Goal: Information Seeking & Learning: Understand process/instructions

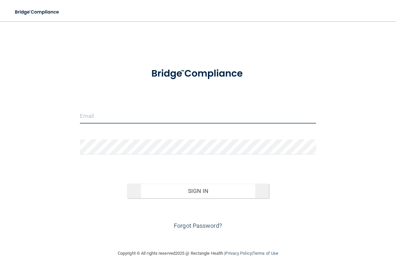
type input "[EMAIL_ADDRESS][DOMAIN_NAME]"
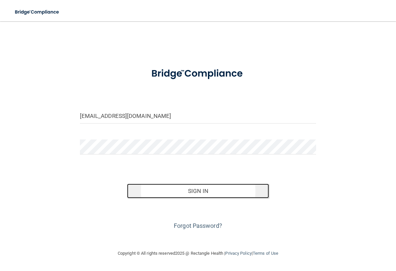
click at [205, 187] on button "Sign In" at bounding box center [198, 190] width 142 height 15
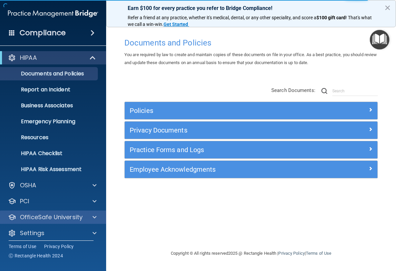
click at [60, 223] on div "OfficeSafe University" at bounding box center [53, 216] width 106 height 13
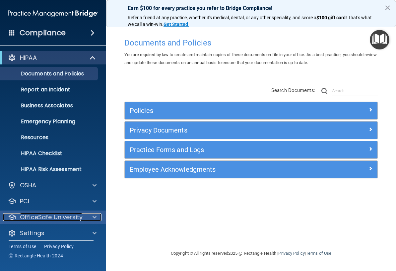
click at [68, 215] on p "OfficeSafe University" at bounding box center [51, 217] width 63 height 8
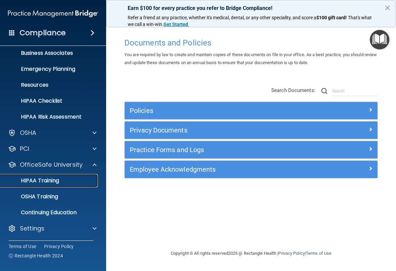
click at [55, 182] on p "HIPAA Training" at bounding box center [31, 180] width 55 height 7
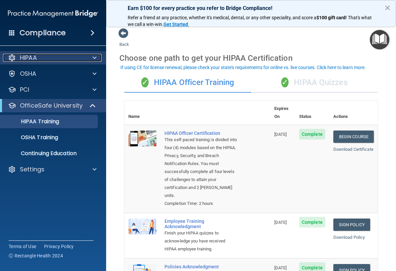
click at [44, 59] on div "HIPAA" at bounding box center [44, 58] width 82 height 8
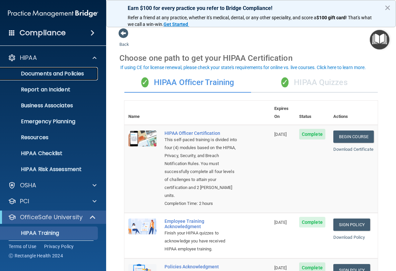
click at [46, 73] on p "Documents and Policies" at bounding box center [49, 73] width 91 height 7
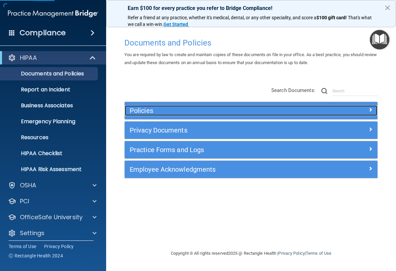
click at [220, 111] on h5 "Policies" at bounding box center [220, 110] width 180 height 7
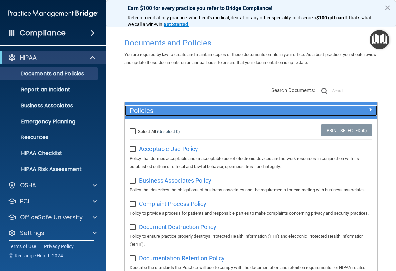
click at [219, 112] on h5 "Policies" at bounding box center [220, 110] width 180 height 7
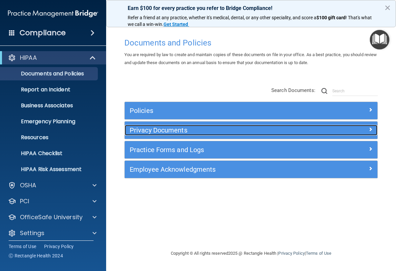
click at [215, 133] on h5 "Privacy Documents" at bounding box center [220, 129] width 180 height 7
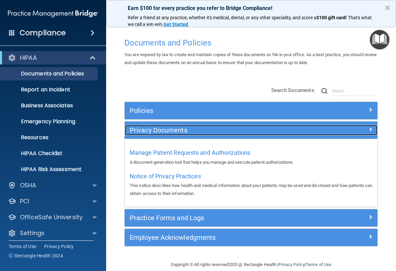
click at [215, 133] on h5 "Privacy Documents" at bounding box center [220, 129] width 180 height 7
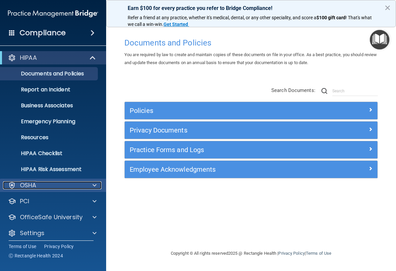
click at [94, 183] on span at bounding box center [95, 185] width 4 height 8
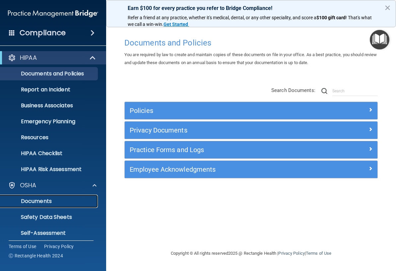
click at [44, 201] on p "Documents" at bounding box center [49, 201] width 91 height 7
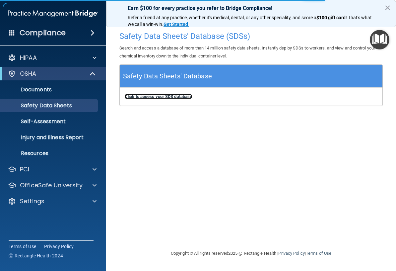
click at [144, 95] on b "Click to access your SDS database" at bounding box center [158, 96] width 67 height 5
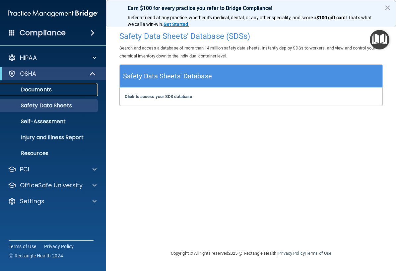
click at [53, 89] on p "Documents" at bounding box center [49, 89] width 91 height 7
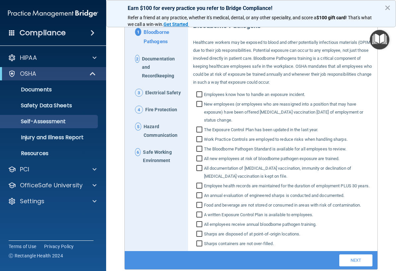
scroll to position [77, 0]
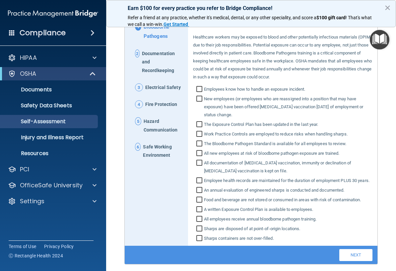
click at [203, 88] on input "Employees know how to handle an exposure incident." at bounding box center [200, 90] width 8 height 7
checkbox input "true"
click at [200, 99] on input "New employees (or employees who are reassigned into a position that may have ex…" at bounding box center [200, 107] width 8 height 23
checkbox input "true"
click at [199, 125] on input "The Exposure Control Plan has been updated in the last year." at bounding box center [200, 125] width 8 height 7
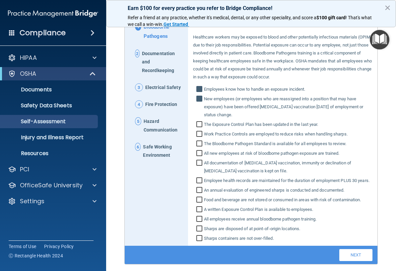
checkbox input "true"
click at [199, 131] on input "Work Practice Controls are employed to reduce risks when handling sharps." at bounding box center [200, 134] width 8 height 7
checkbox input "true"
click at [199, 141] on input "The Bloodborne Pathogen Standard is available for all employees to review." at bounding box center [200, 144] width 8 height 7
checkbox input "true"
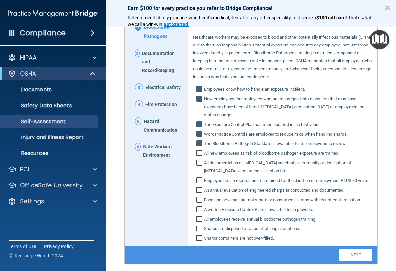
click at [200, 152] on input "All new employees at risk of bloodborne pathogen exposure are trained." at bounding box center [200, 154] width 8 height 7
checkbox input "true"
click at [199, 161] on input "All documentation of Hepatitis B vaccination, immunity or declination of Hepati…" at bounding box center [200, 167] width 8 height 15
checkbox input "true"
click at [198, 152] on input "All new employees at risk of bloodborne pathogen exposure are trained." at bounding box center [200, 154] width 8 height 7
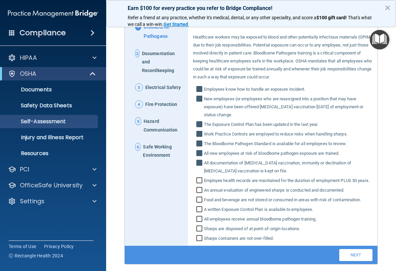
checkbox input "false"
click at [198, 160] on input "All documentation of Hepatitis B vaccination, immunity or declination of Hepati…" at bounding box center [200, 167] width 8 height 15
checkbox input "false"
click at [198, 143] on input "The Bloodborne Pathogen Standard is available for all employees to review." at bounding box center [200, 144] width 8 height 7
checkbox input "false"
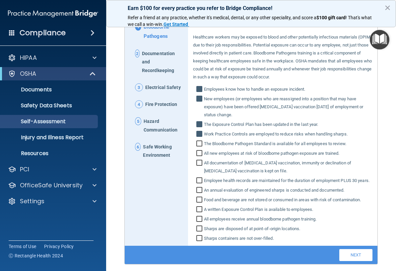
click at [198, 132] on input "Work Practice Controls are employed to reduce risks when handling sharps." at bounding box center [200, 134] width 8 height 7
checkbox input "false"
click at [201, 119] on div "Bloodborne Pathogens Healthcare workers may be exposed to blood and other poten…" at bounding box center [283, 126] width 180 height 231
click at [200, 122] on input "The Exposure Control Plan has been updated in the last year." at bounding box center [200, 125] width 8 height 7
checkbox input "false"
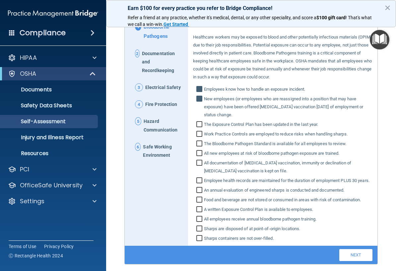
click at [198, 97] on input "New employees (or employees who are reassigned into a position that may have ex…" at bounding box center [200, 107] width 8 height 23
checkbox input "false"
click at [198, 87] on input "Employees know how to handle an exposure incident." at bounding box center [200, 90] width 8 height 7
checkbox input "false"
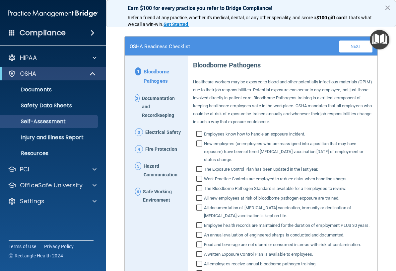
scroll to position [34, 0]
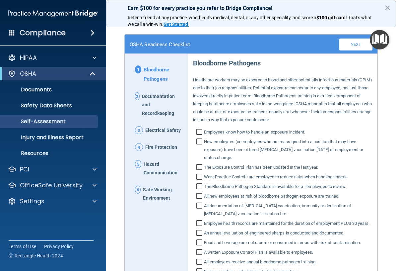
click at [161, 104] on span "Documentation and Recordkeeping" at bounding box center [162, 105] width 41 height 26
click at [387, 9] on button "×" at bounding box center [387, 7] width 6 height 11
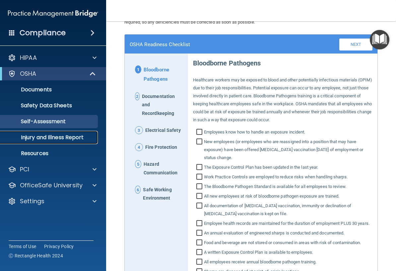
click at [79, 143] on link "Injury and Illness Report" at bounding box center [45, 137] width 104 height 13
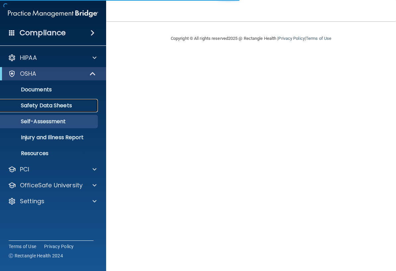
click at [73, 107] on p "Safety Data Sheets" at bounding box center [49, 105] width 91 height 7
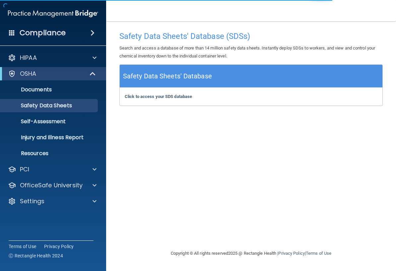
click at [169, 81] on h5 "Safety Data Sheets' Database" at bounding box center [167, 76] width 89 height 12
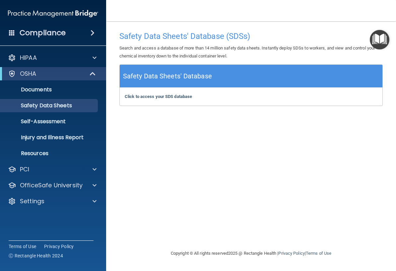
click at [179, 99] on div "Click to access your SDS database Click to access your SDS database" at bounding box center [251, 97] width 263 height 18
click at [179, 97] on b "Click to access your SDS database" at bounding box center [158, 96] width 67 height 5
click at [161, 96] on b "Click to access your SDS database" at bounding box center [158, 96] width 67 height 5
click at [61, 140] on p "Injury and Illness Report" at bounding box center [49, 137] width 91 height 7
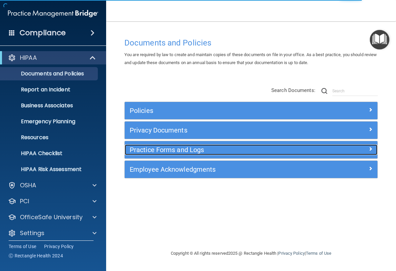
click at [147, 151] on h5 "Practice Forms and Logs" at bounding box center [220, 149] width 180 height 7
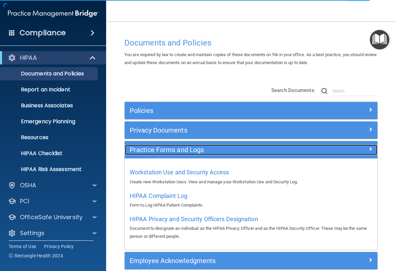
scroll to position [33, 0]
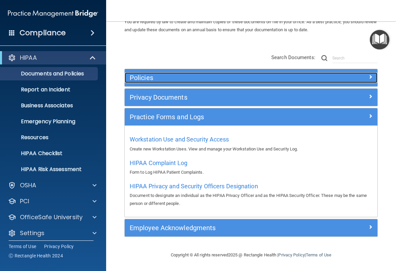
click at [151, 77] on h5 "Policies" at bounding box center [220, 77] width 180 height 7
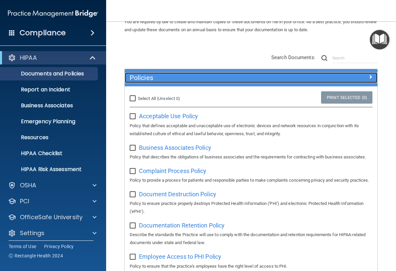
click at [151, 77] on h5 "Policies" at bounding box center [220, 77] width 180 height 7
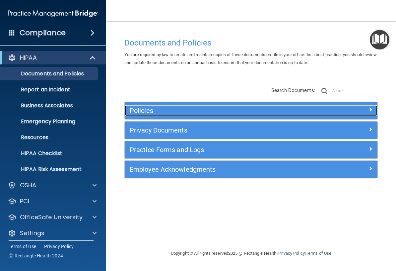
scroll to position [0, 0]
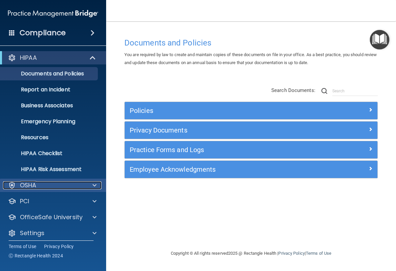
click at [58, 186] on div "OSHA" at bounding box center [44, 185] width 82 height 8
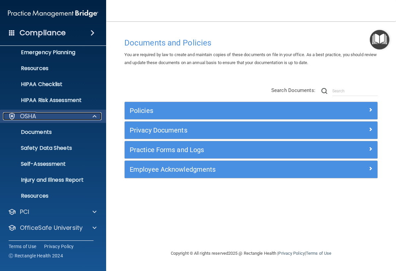
scroll to position [84, 0]
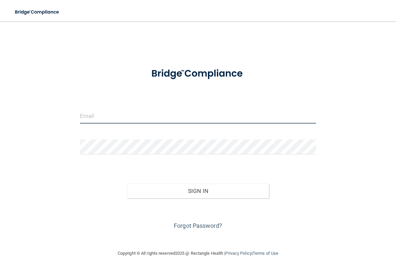
type input "[EMAIL_ADDRESS][DOMAIN_NAME]"
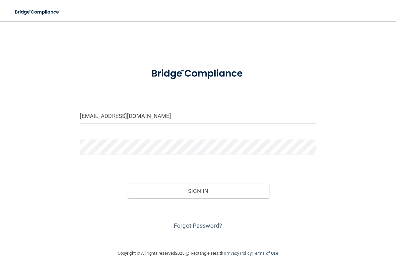
click at [169, 198] on div "Forgot Password?" at bounding box center [198, 214] width 246 height 33
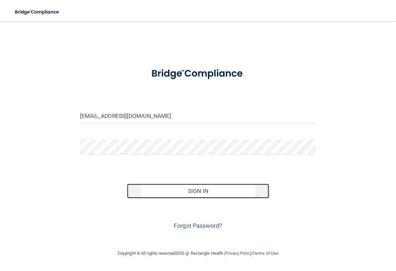
click at [170, 190] on button "Sign In" at bounding box center [198, 190] width 142 height 15
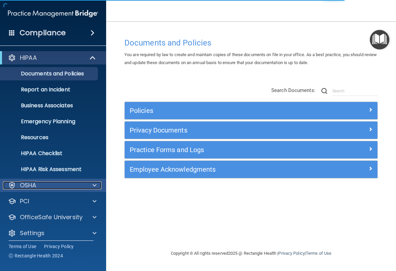
click at [92, 181] on div at bounding box center [93, 185] width 17 height 8
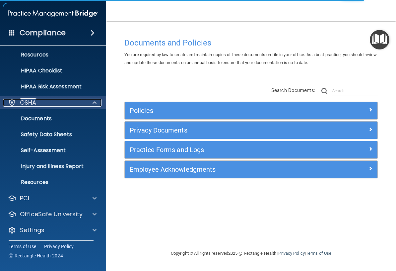
scroll to position [84, 0]
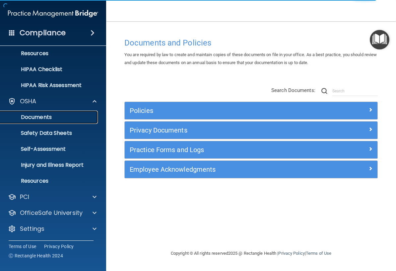
click at [52, 120] on link "Documents" at bounding box center [45, 116] width 104 height 13
